Goal: Transaction & Acquisition: Purchase product/service

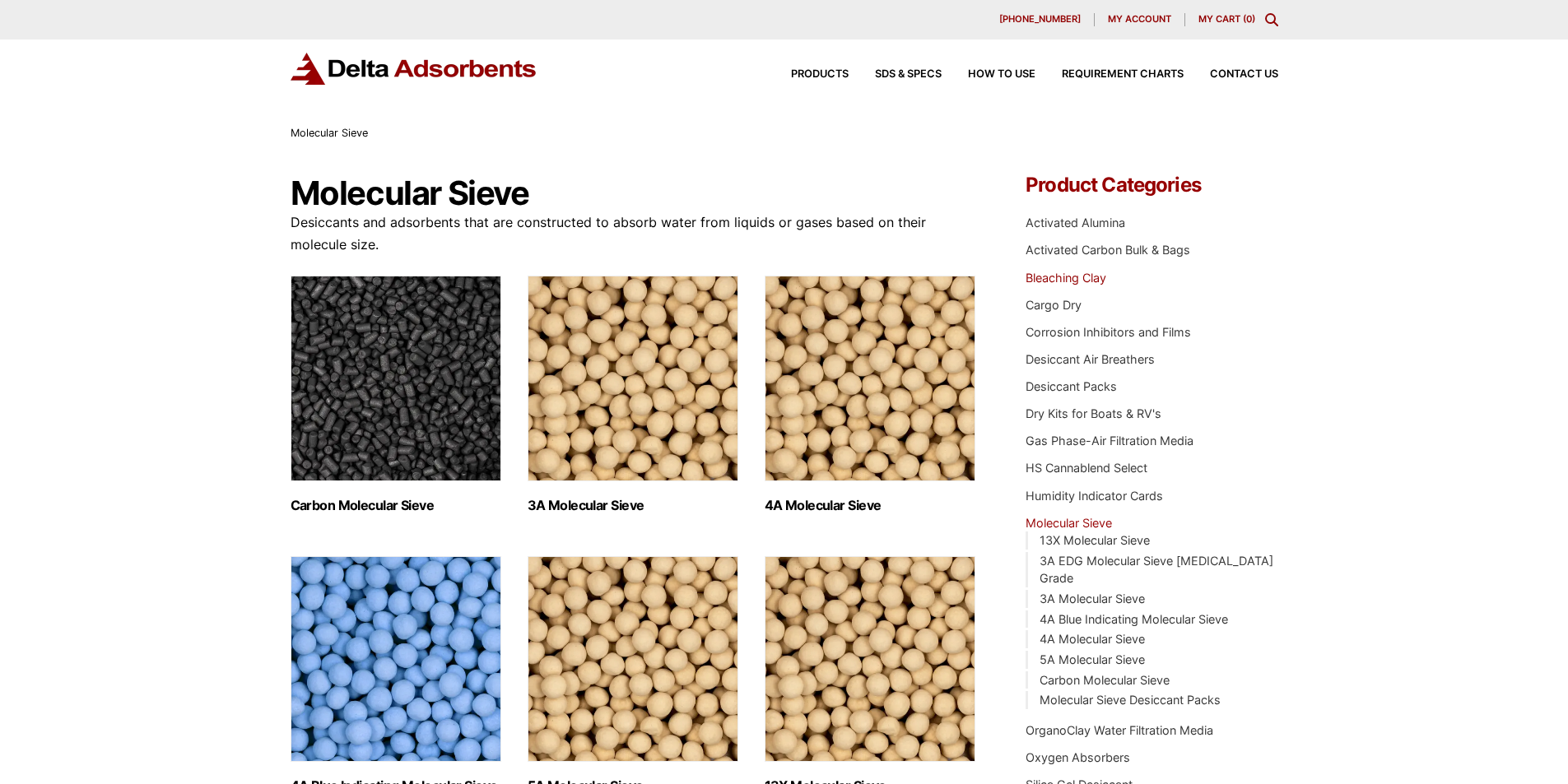
click at [1040, 285] on link "Bleaching Clay" at bounding box center [1067, 277] width 81 height 14
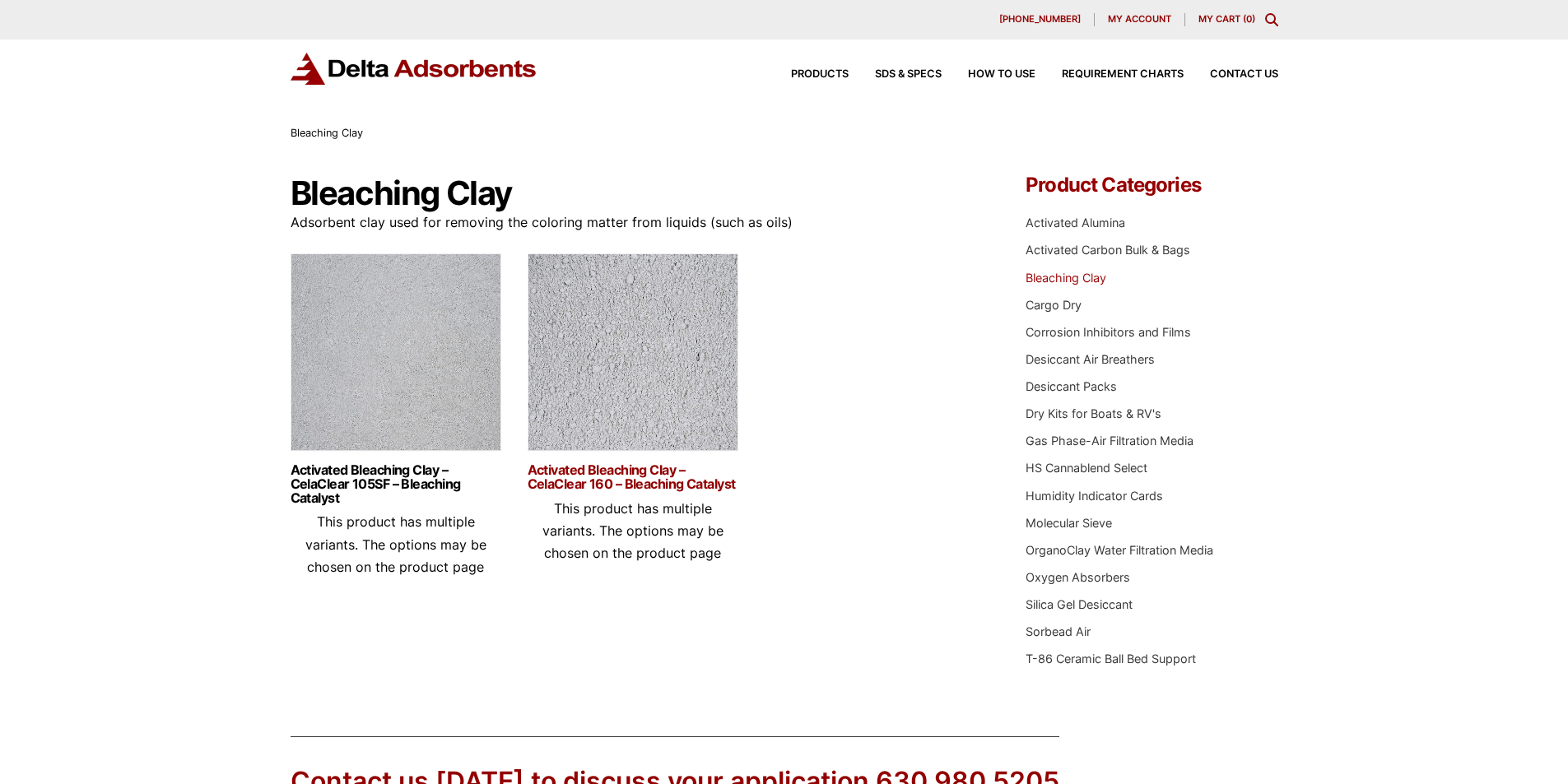
click at [566, 491] on link "Activated Bleaching Clay – CelaClear 160 – Bleaching Catalyst" at bounding box center [634, 477] width 211 height 28
